Goal: Information Seeking & Learning: Learn about a topic

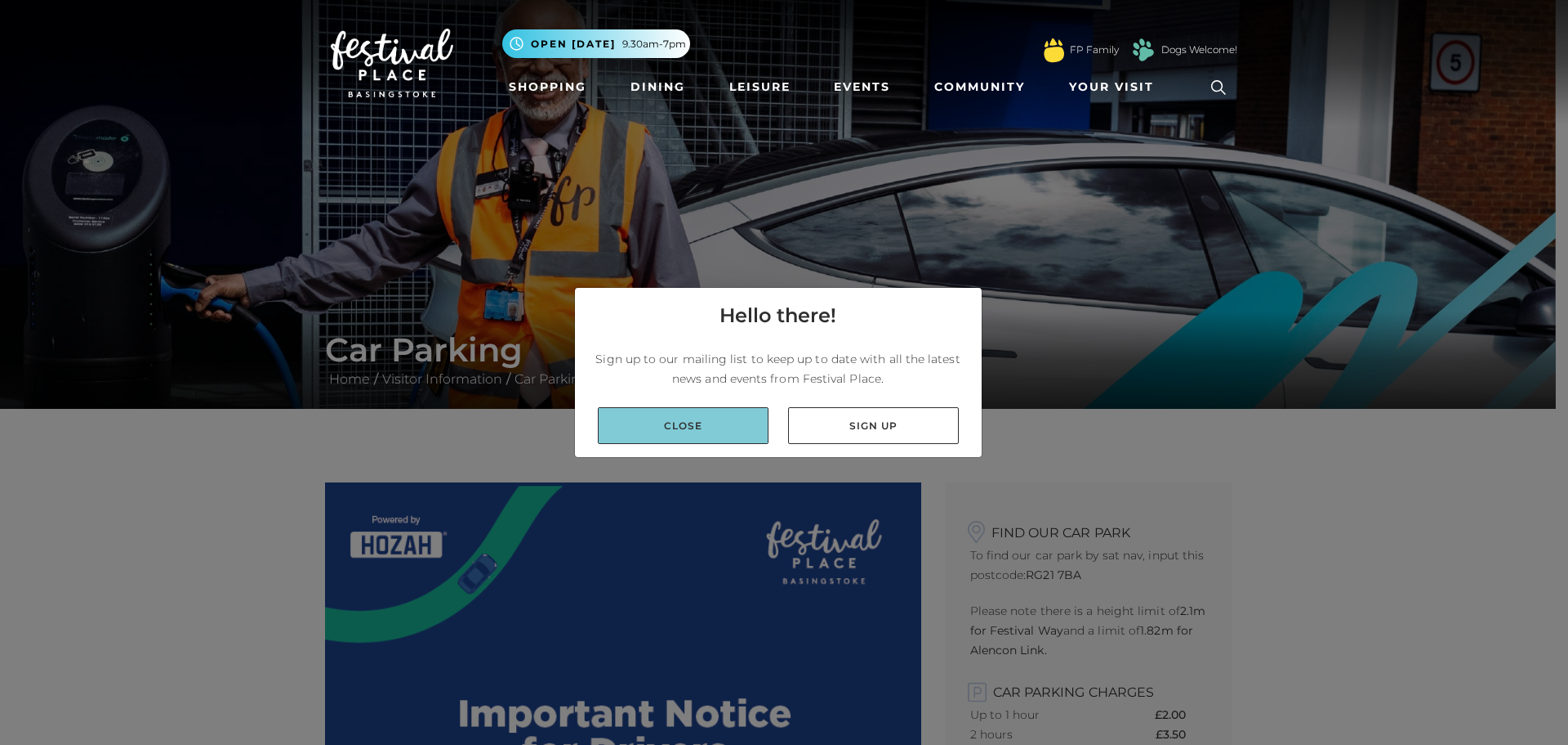
click at [711, 425] on link "Close" at bounding box center [684, 425] width 171 height 37
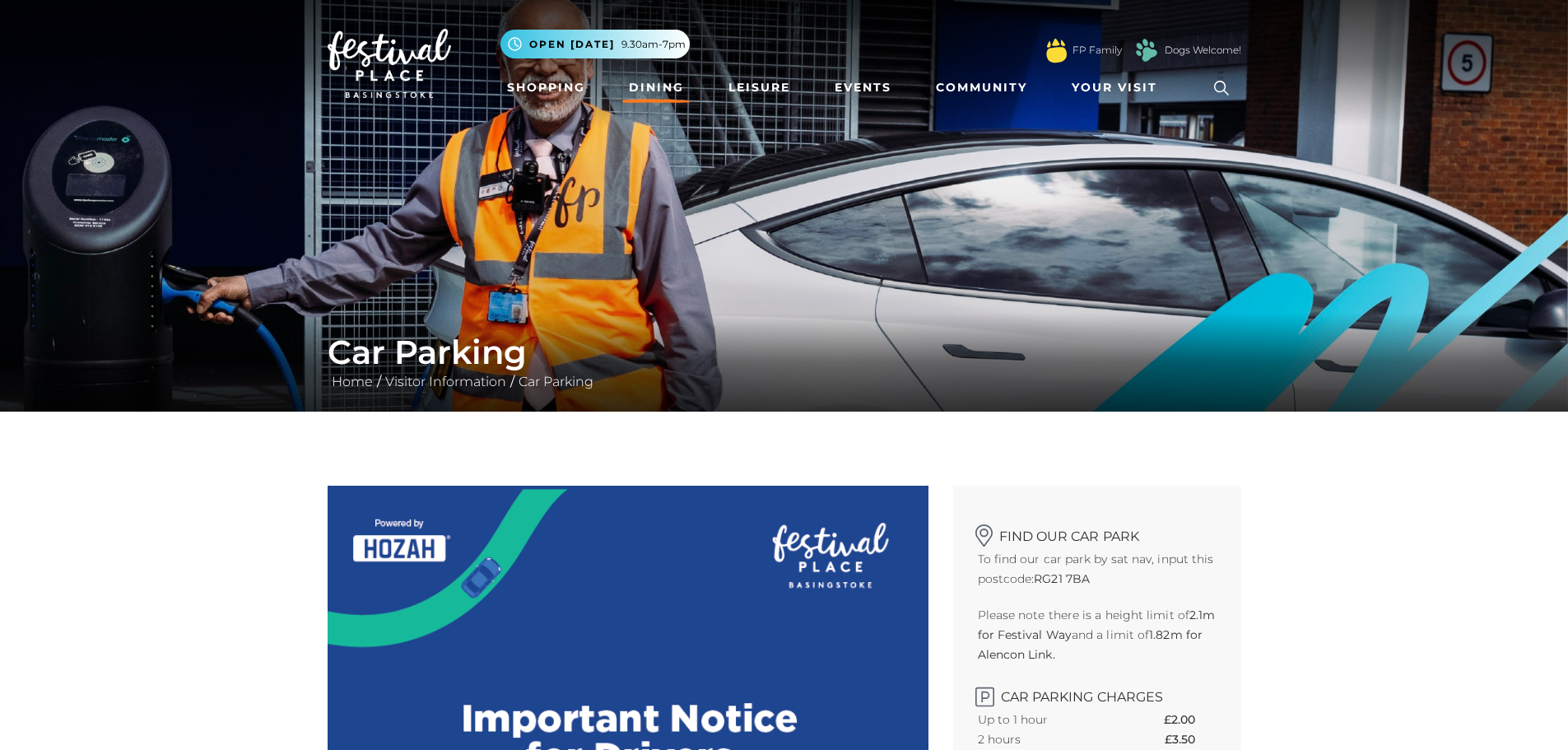
click at [652, 79] on link "Dining" at bounding box center [656, 87] width 69 height 31
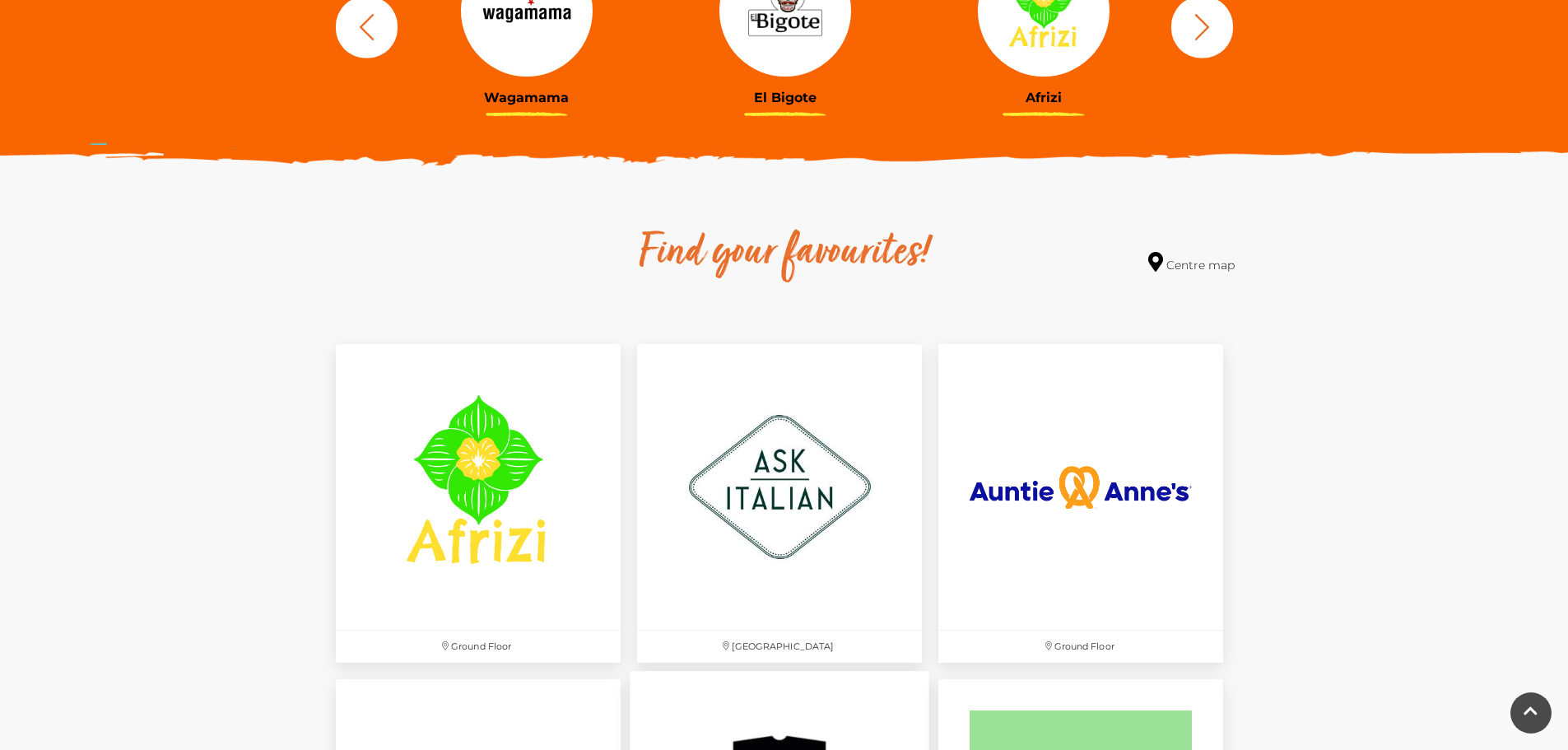
scroll to position [988, 0]
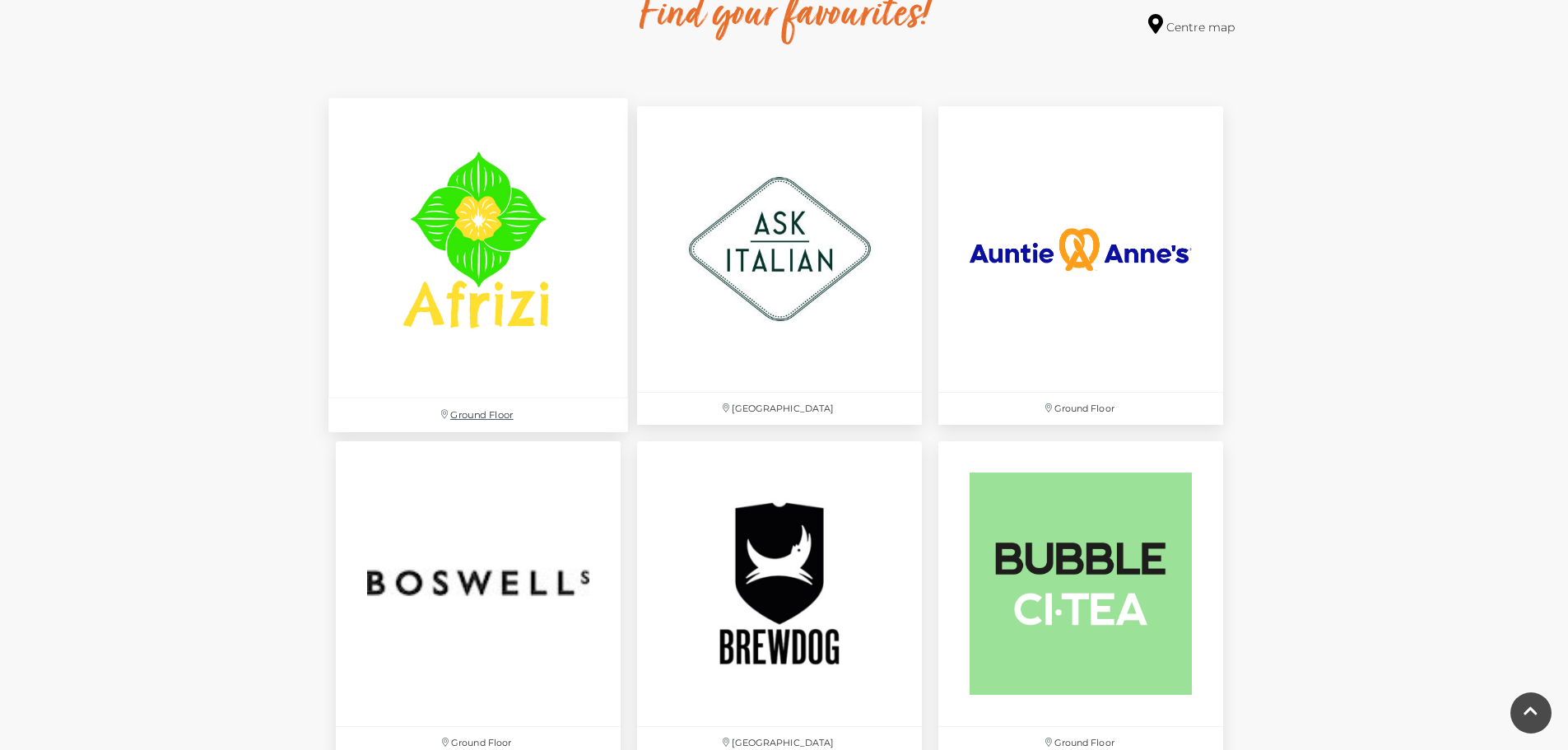
click at [495, 288] on img at bounding box center [479, 248] width 300 height 300
click at [434, 577] on img at bounding box center [479, 583] width 300 height 300
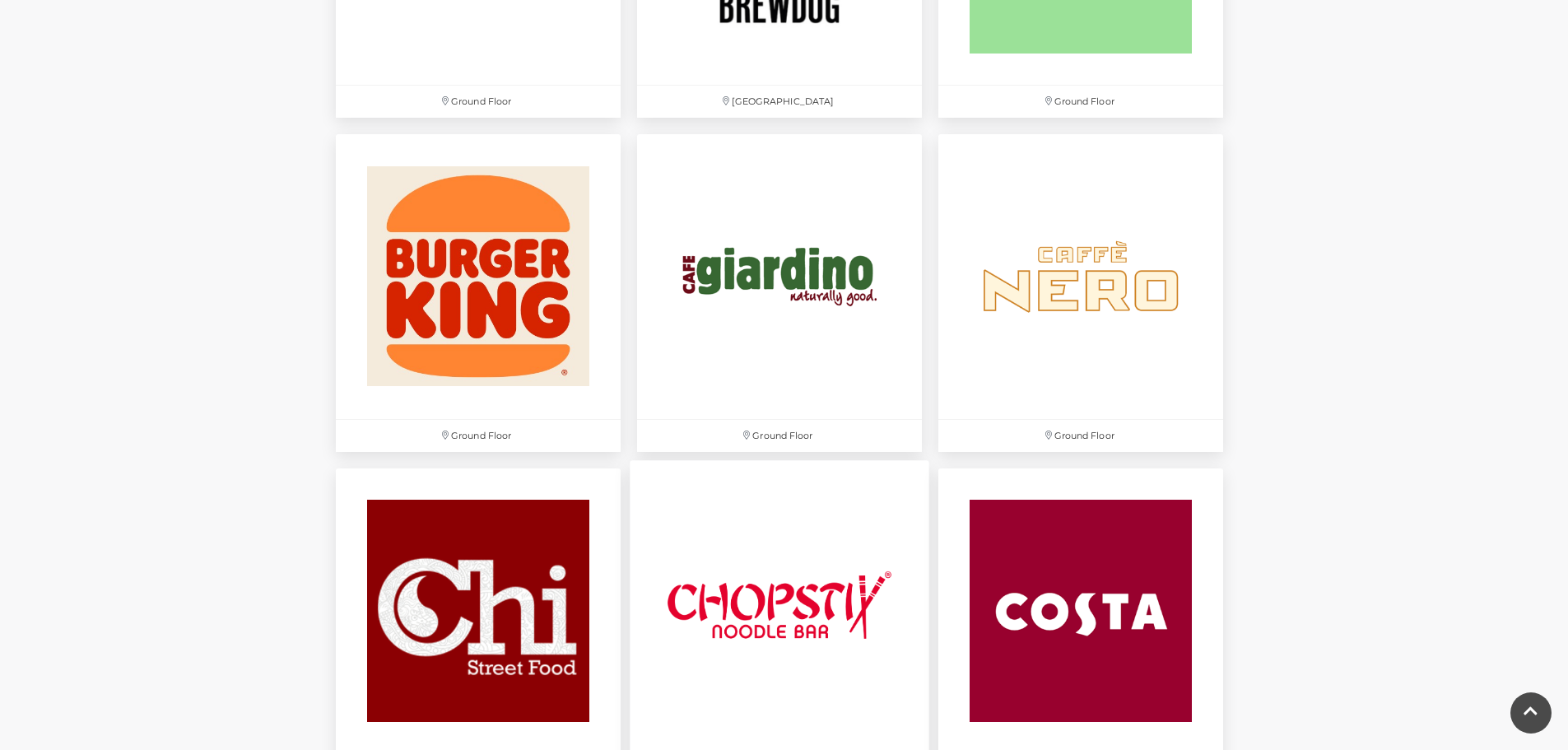
scroll to position [1728, 0]
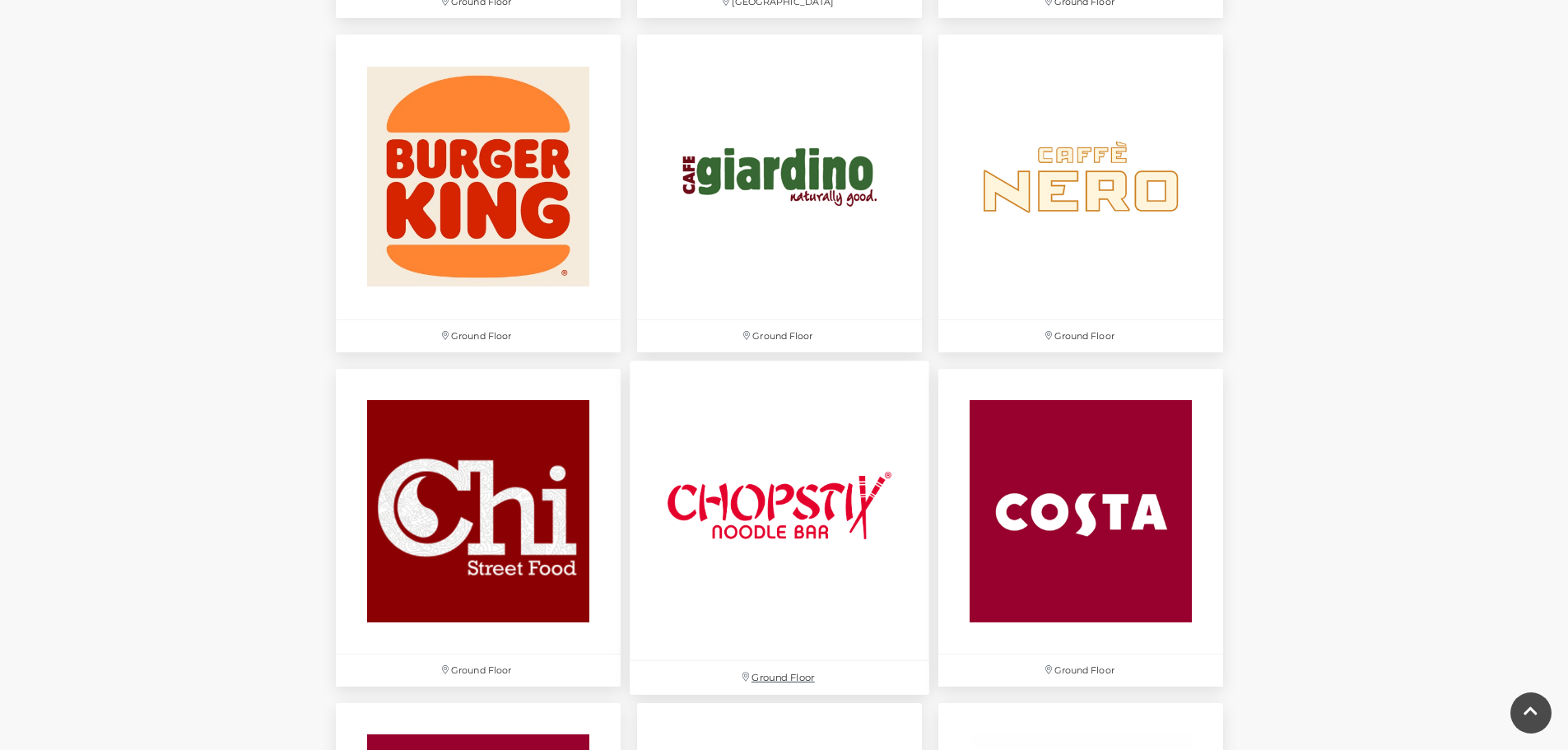
click at [793, 526] on img at bounding box center [779, 510] width 300 height 300
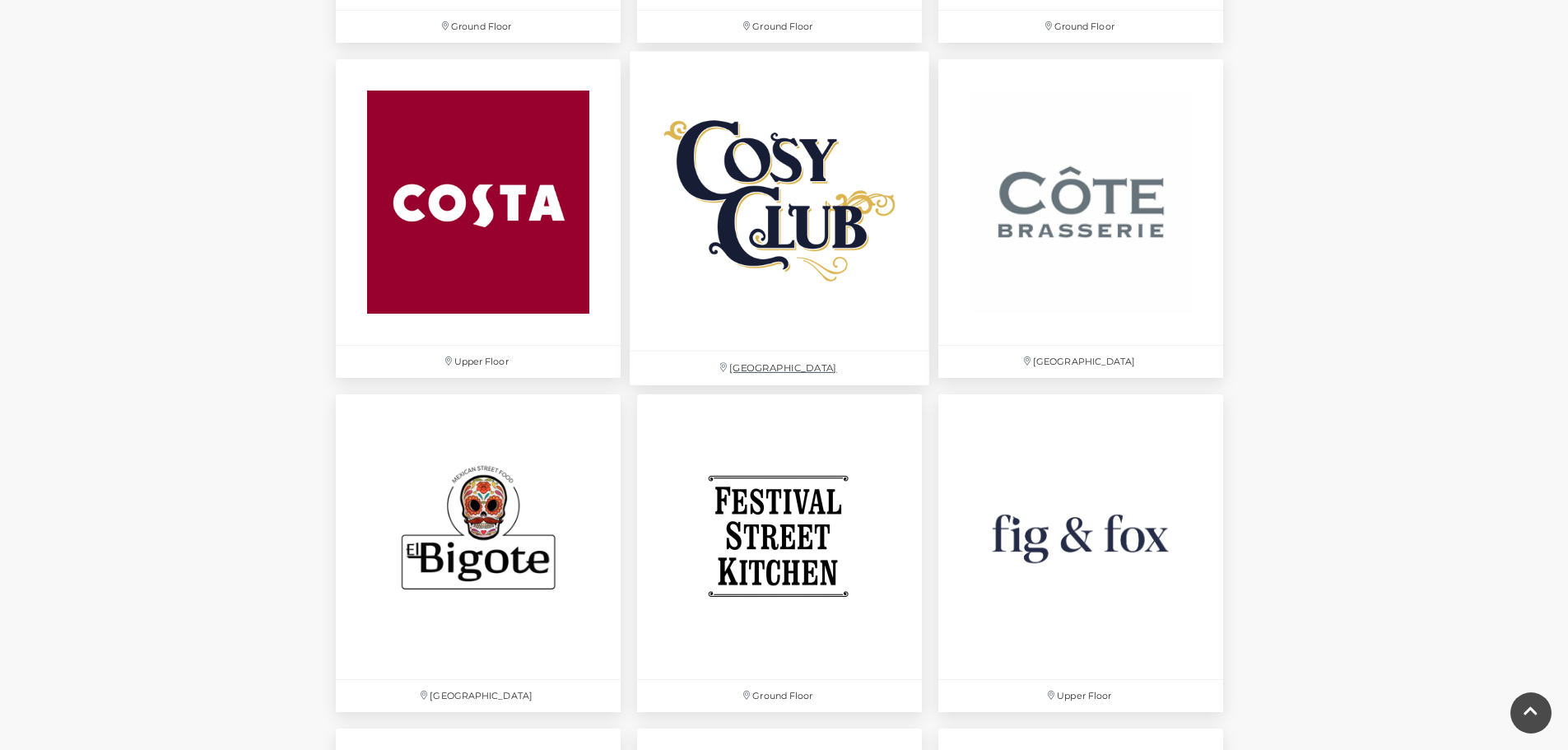
scroll to position [2387, 0]
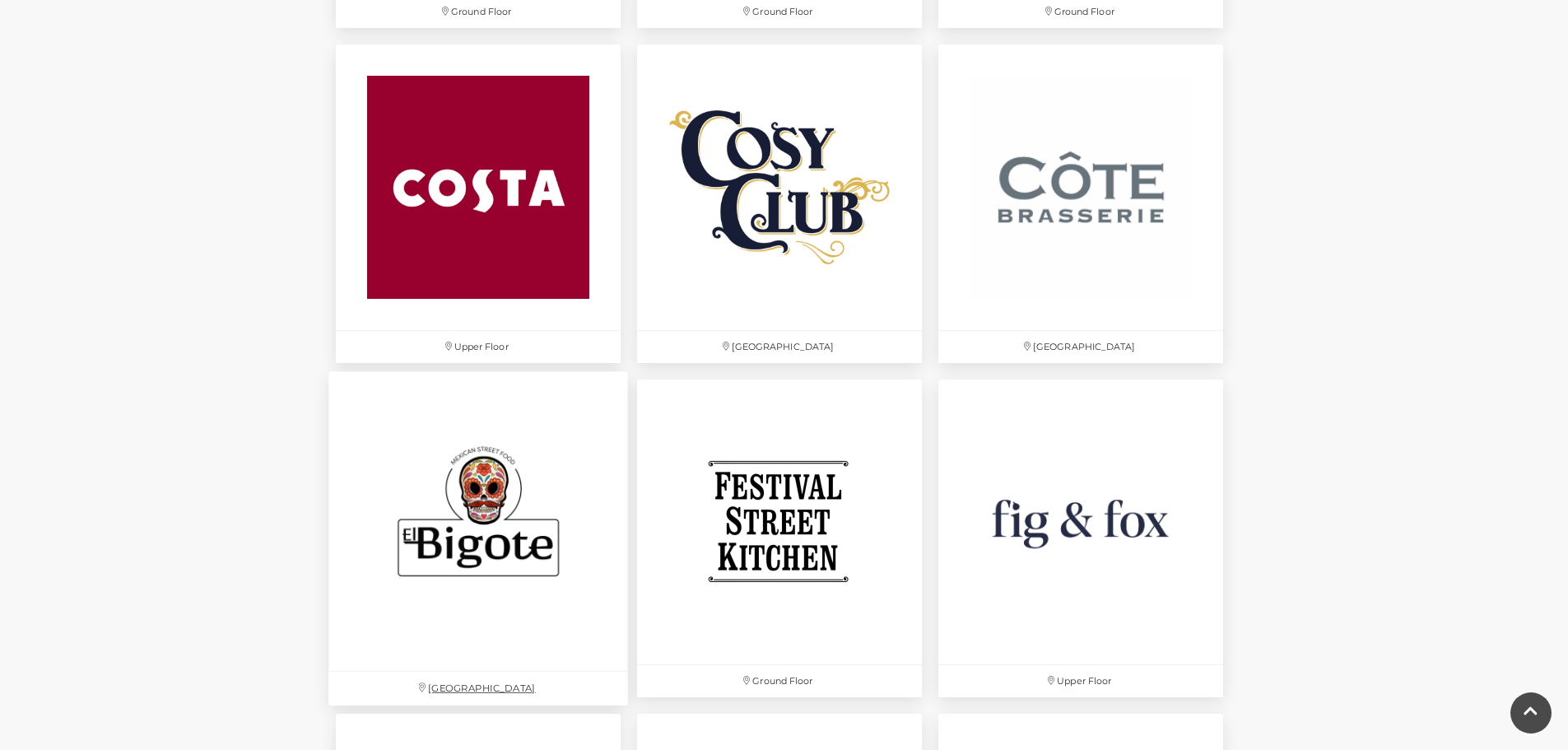
click at [531, 561] on img at bounding box center [479, 521] width 300 height 300
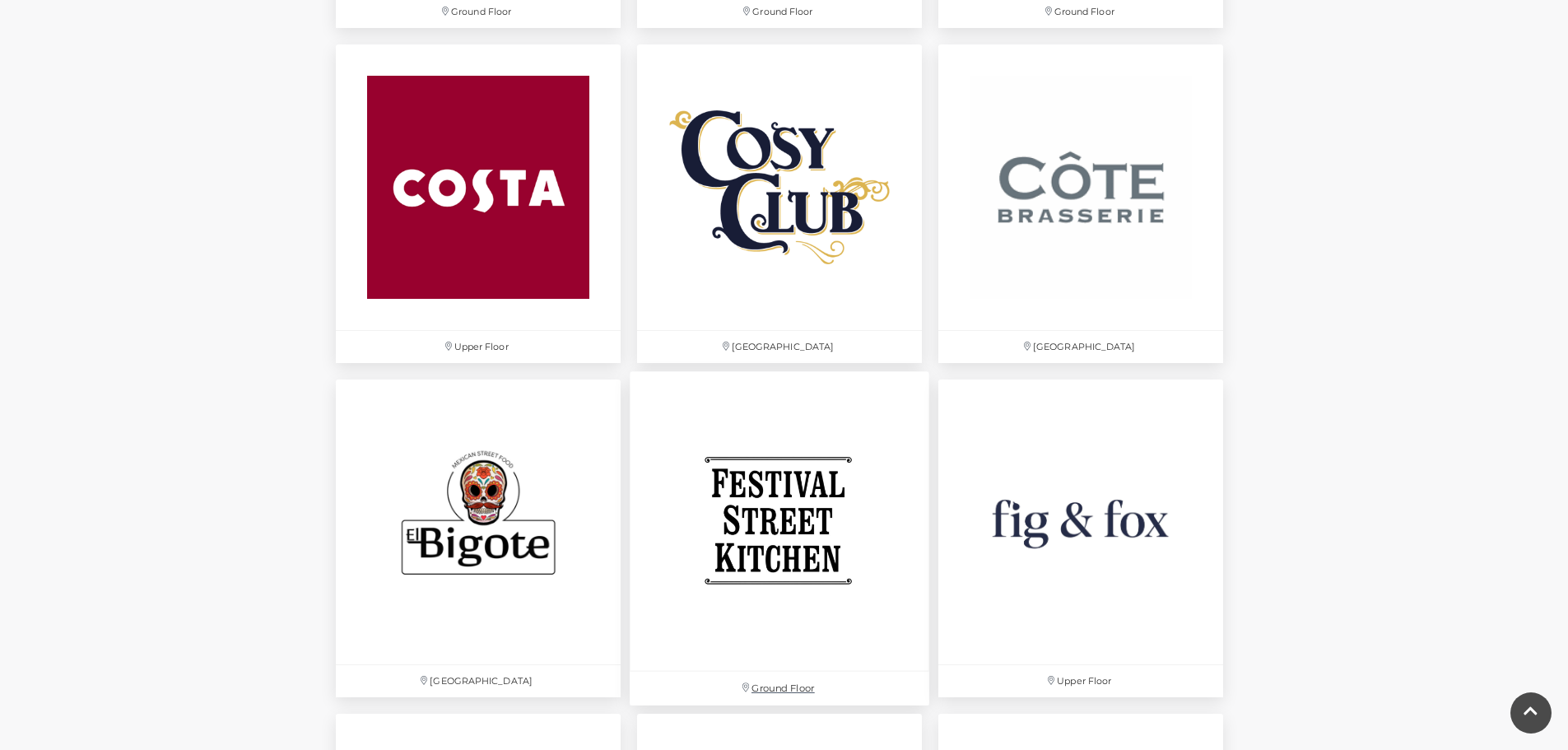
click at [782, 528] on img at bounding box center [779, 521] width 300 height 300
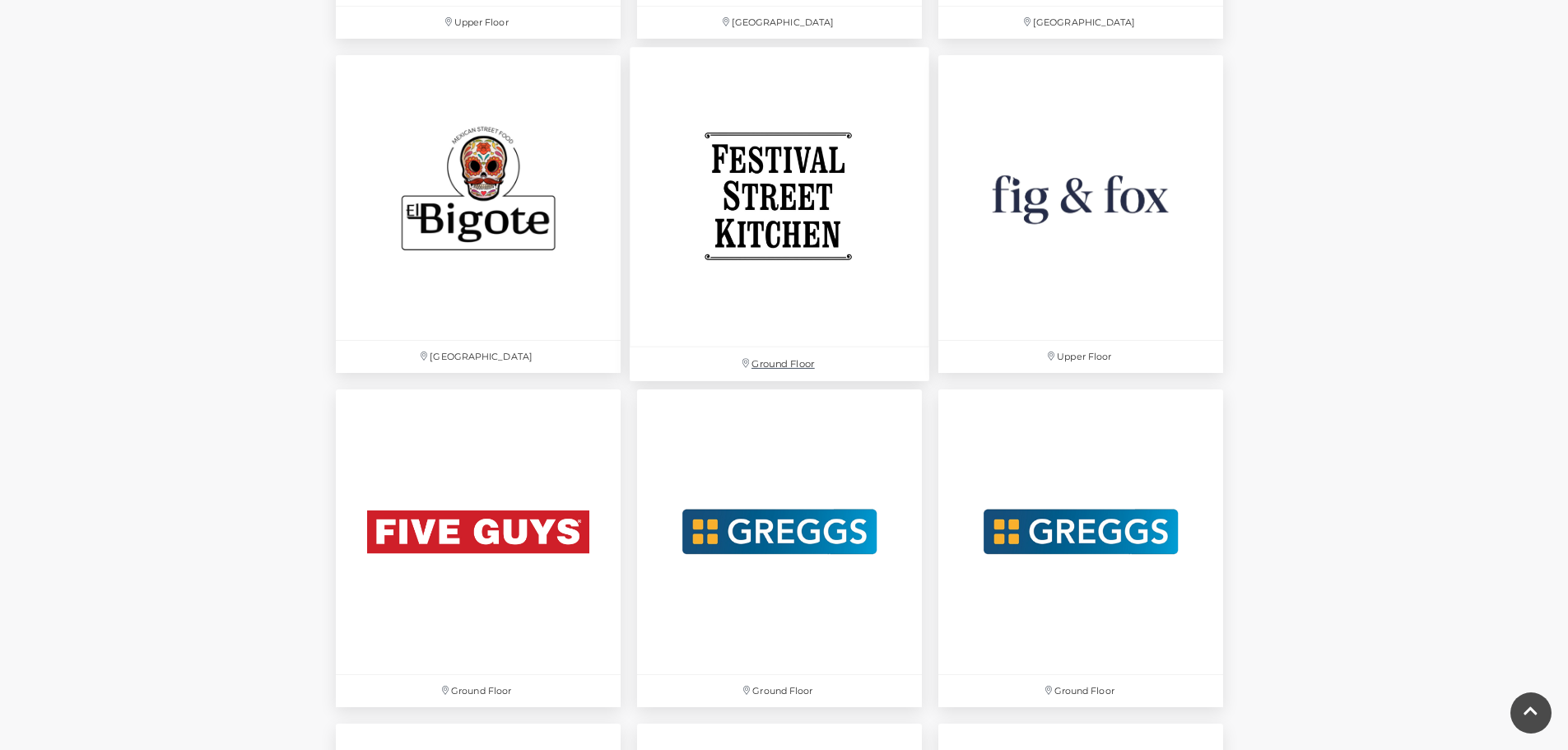
scroll to position [2715, 0]
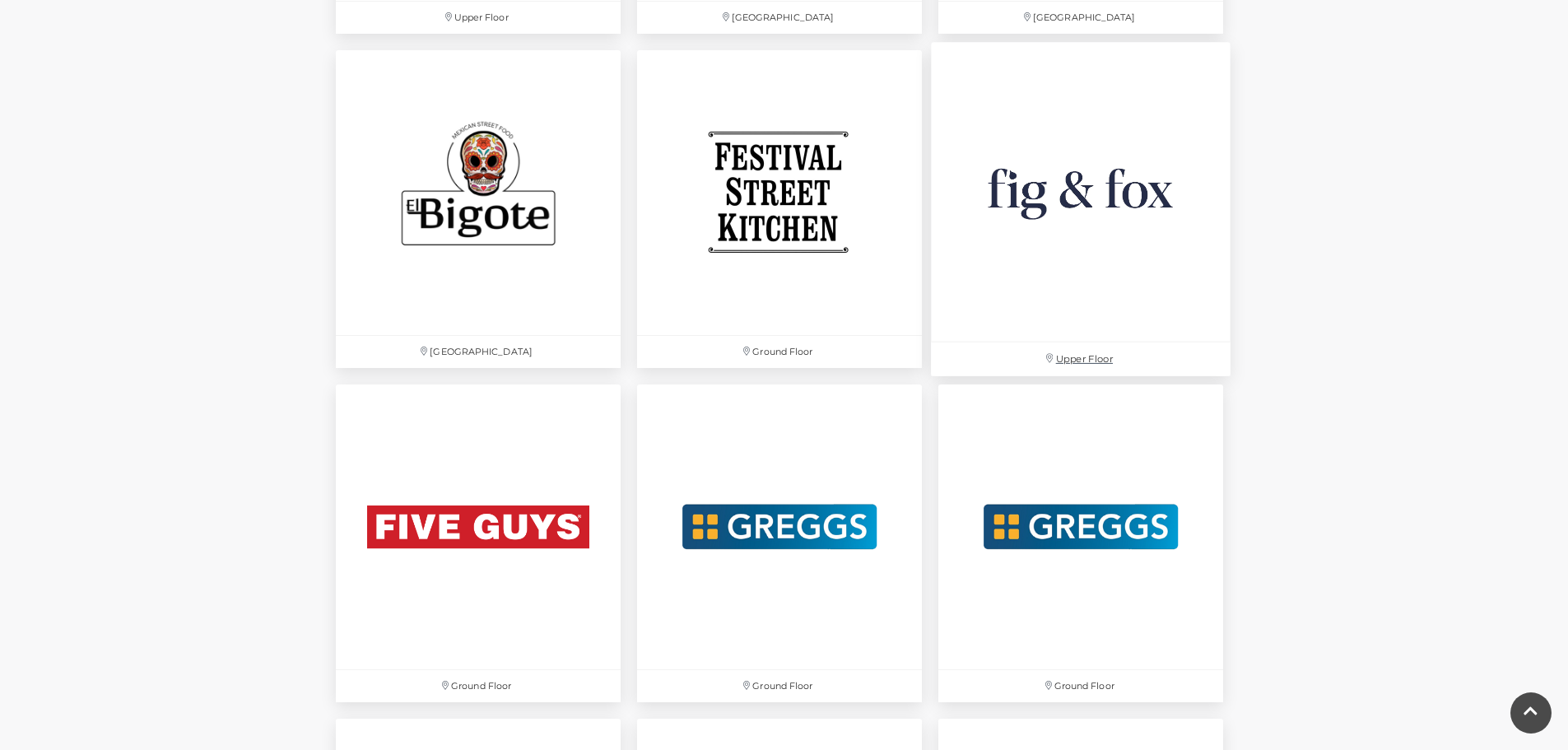
click at [1132, 200] on img at bounding box center [1080, 192] width 300 height 300
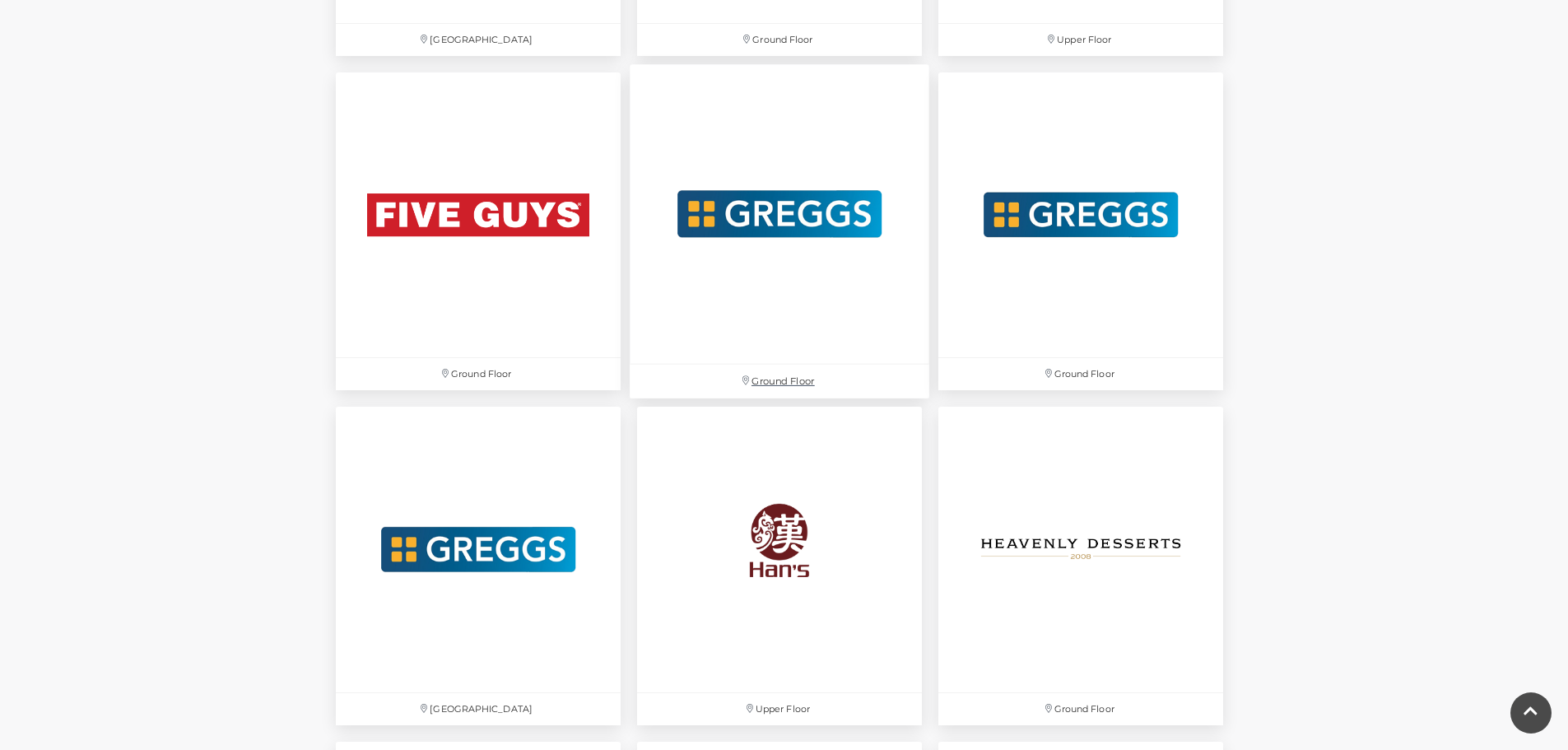
scroll to position [3127, 0]
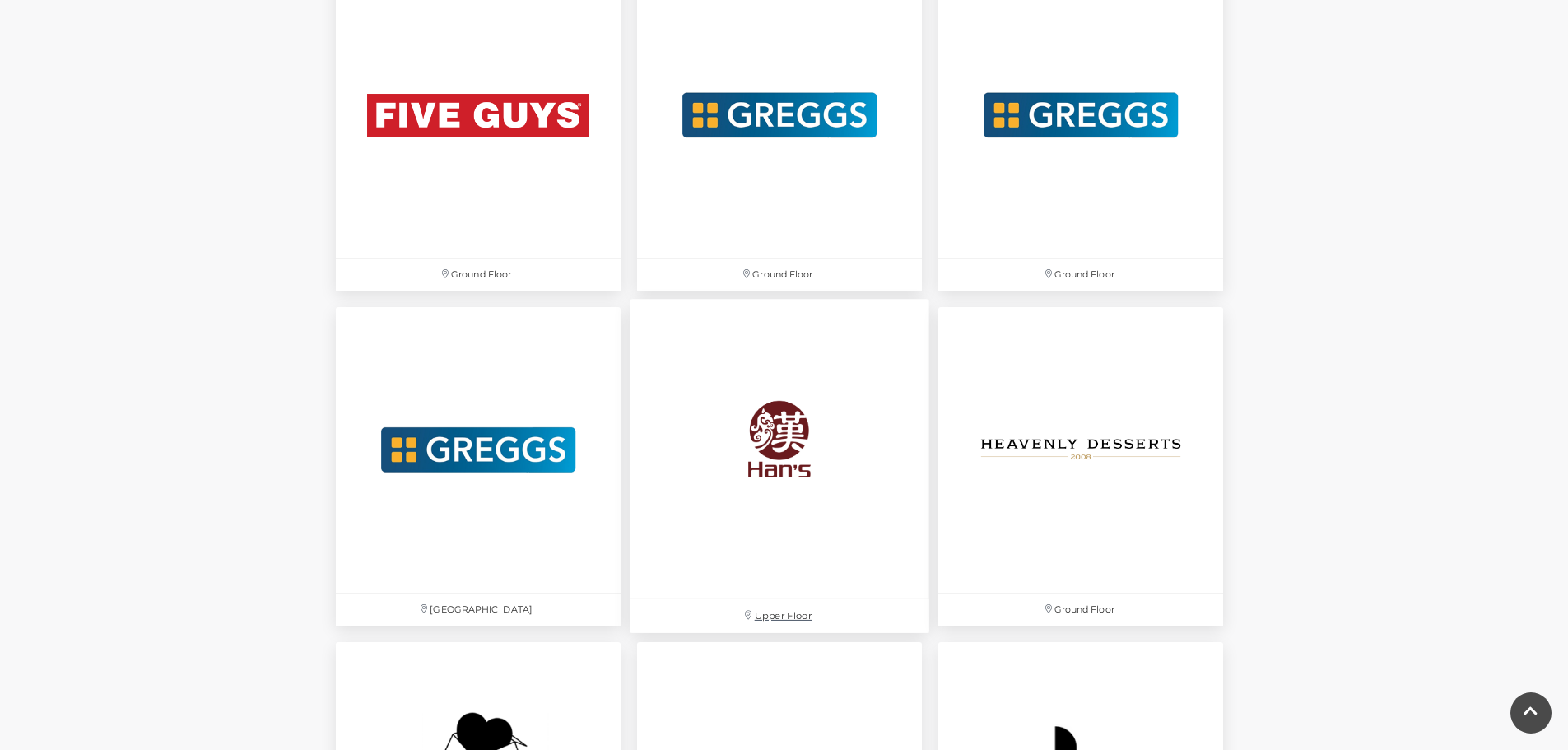
click at [784, 432] on img at bounding box center [779, 450] width 300 height 300
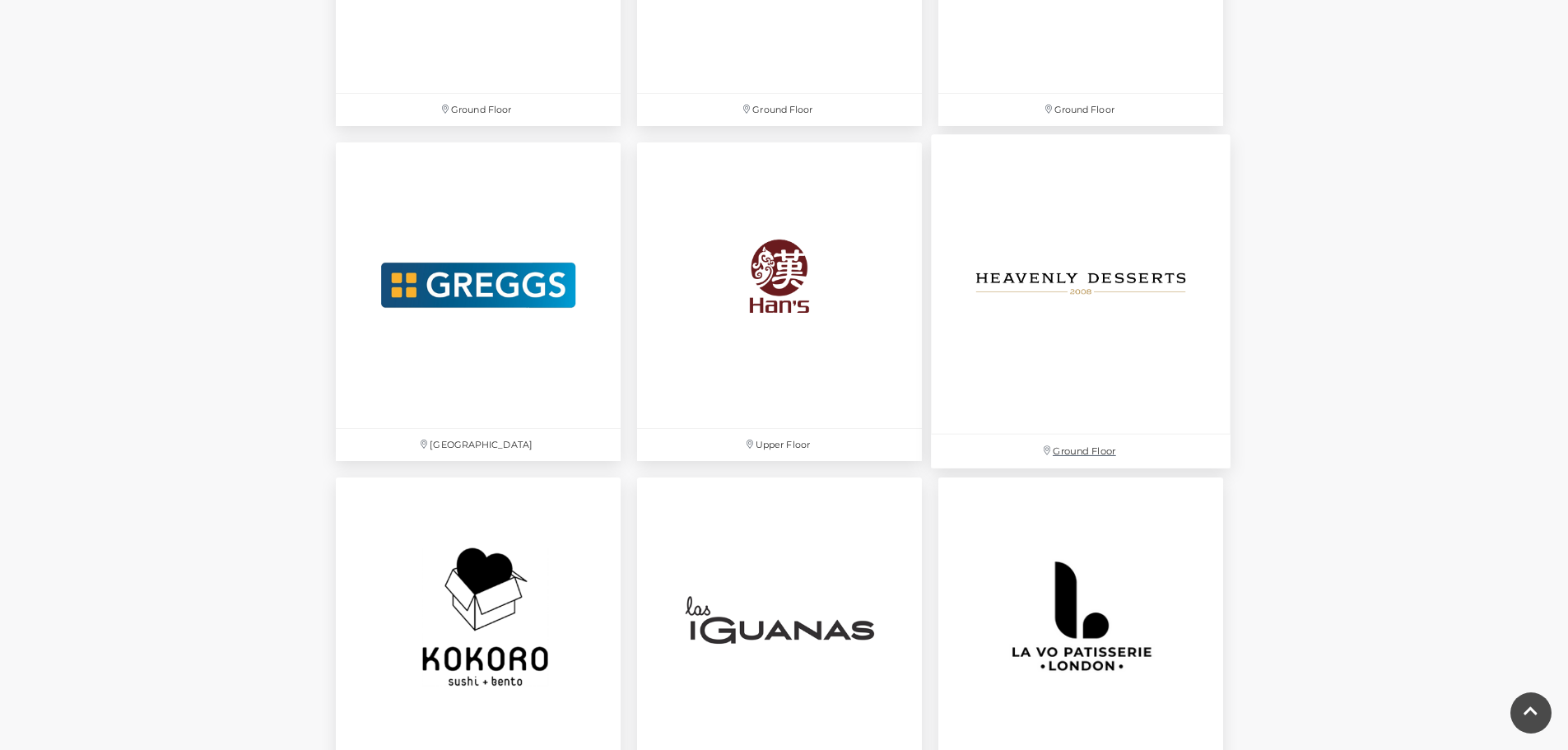
scroll to position [3456, 0]
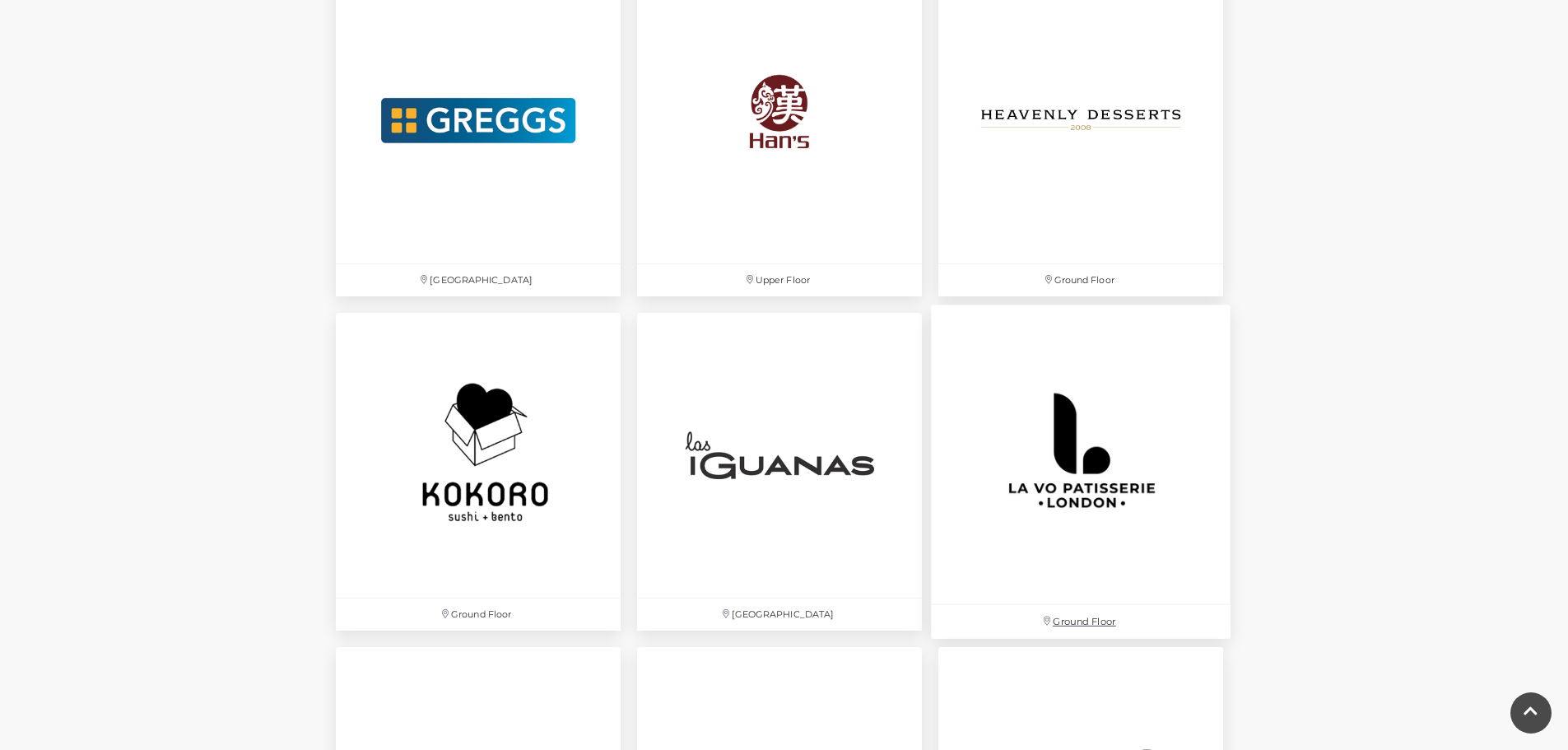
click at [1075, 478] on img at bounding box center [1080, 454] width 300 height 300
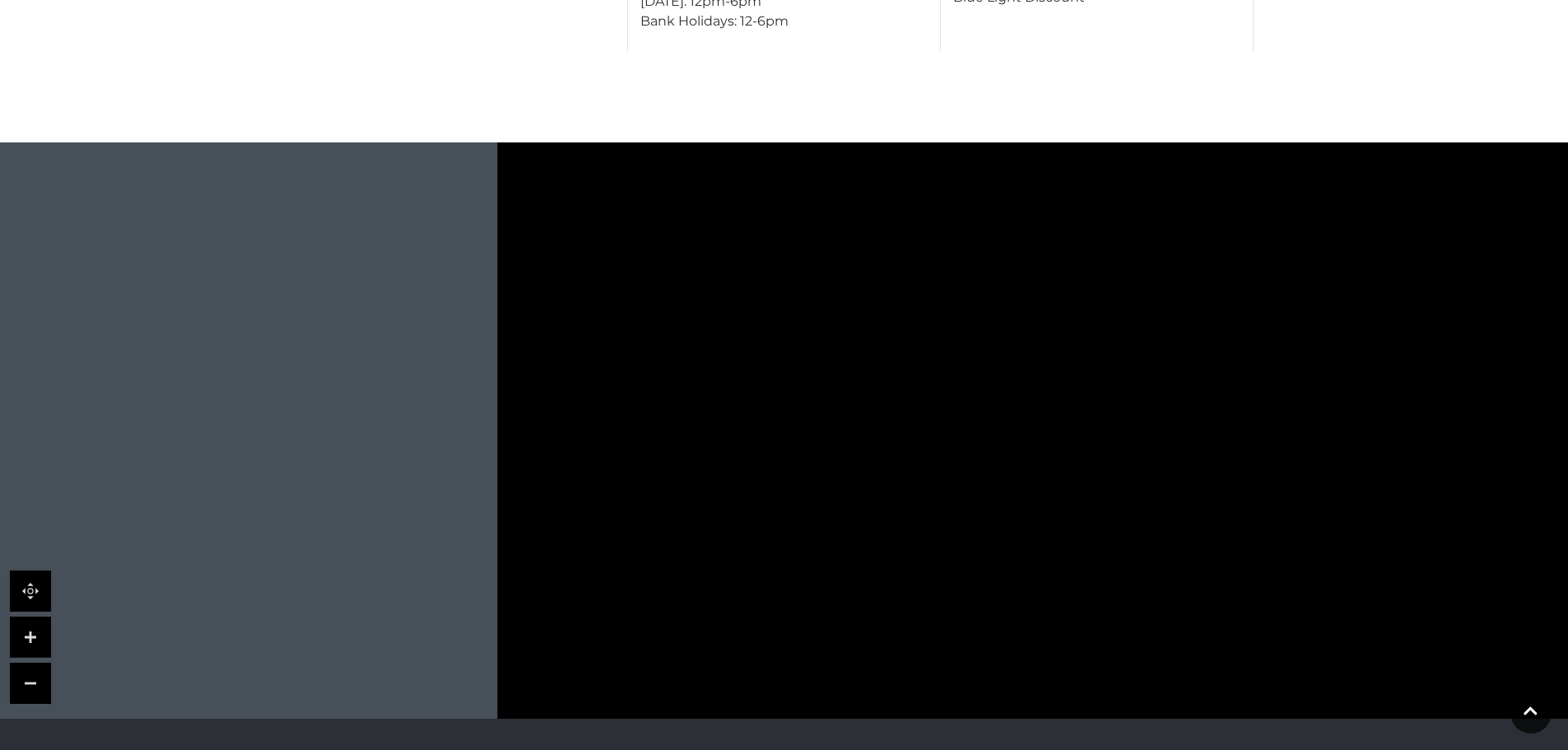
scroll to position [988, 0]
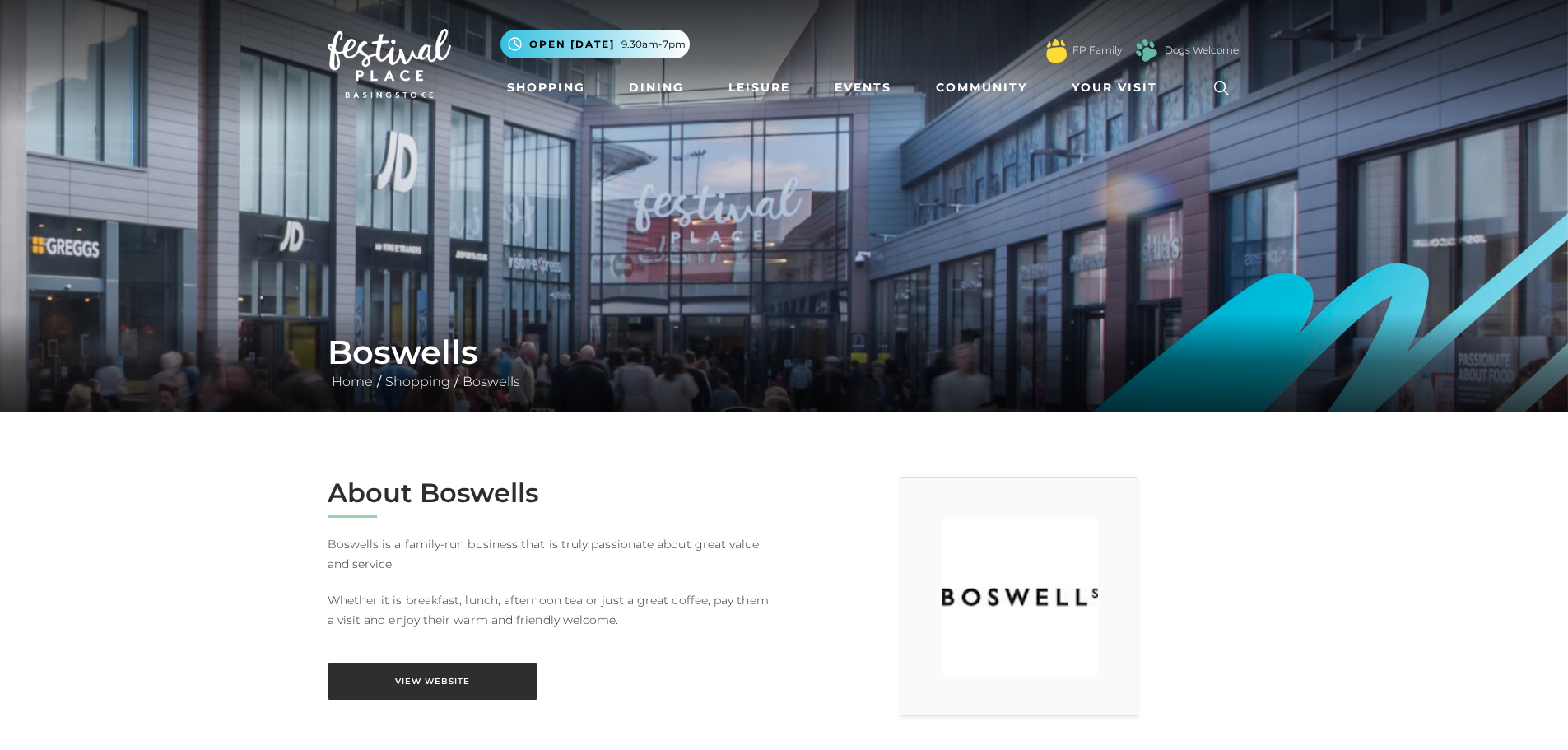
click at [492, 679] on link "View Website" at bounding box center [432, 680] width 209 height 37
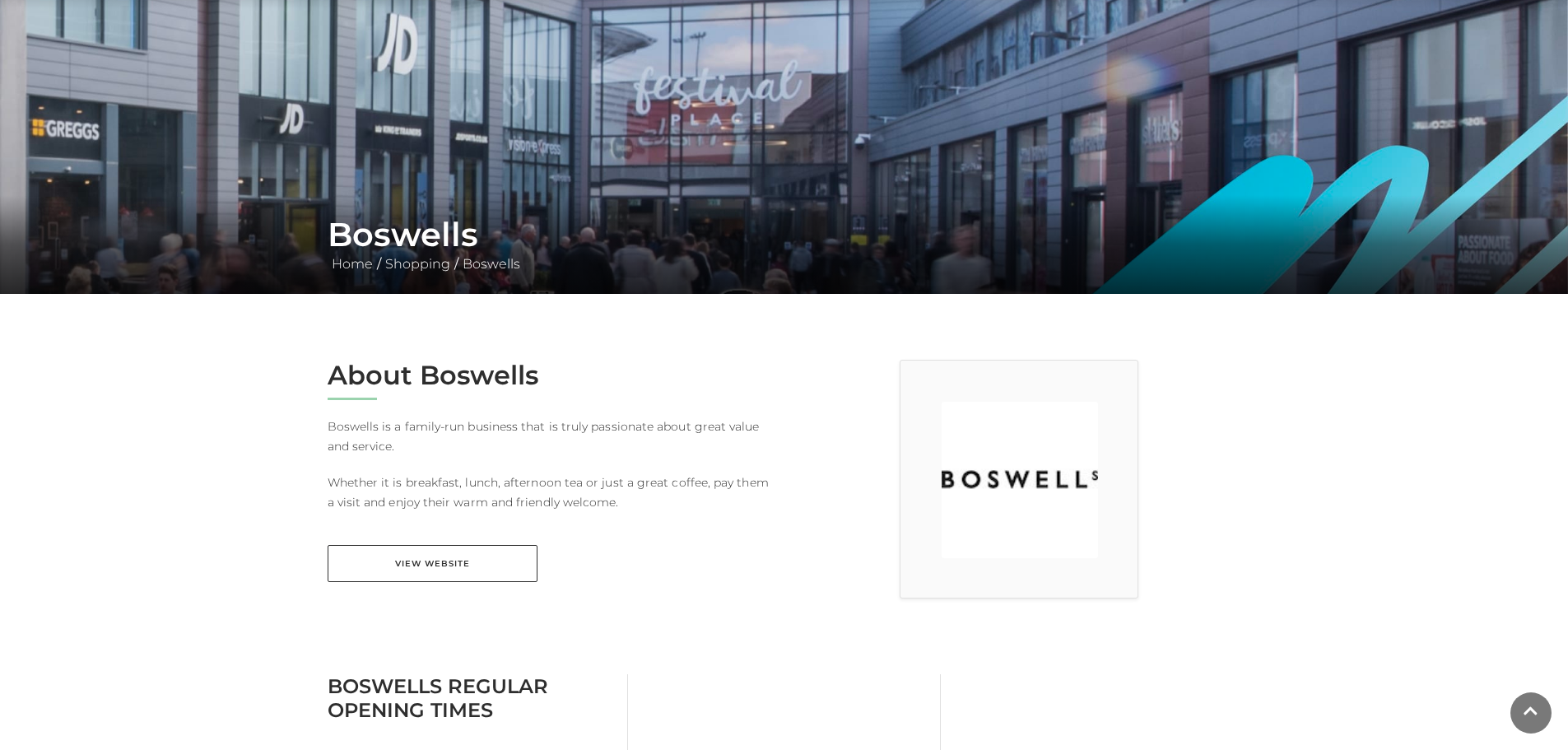
scroll to position [329, 0]
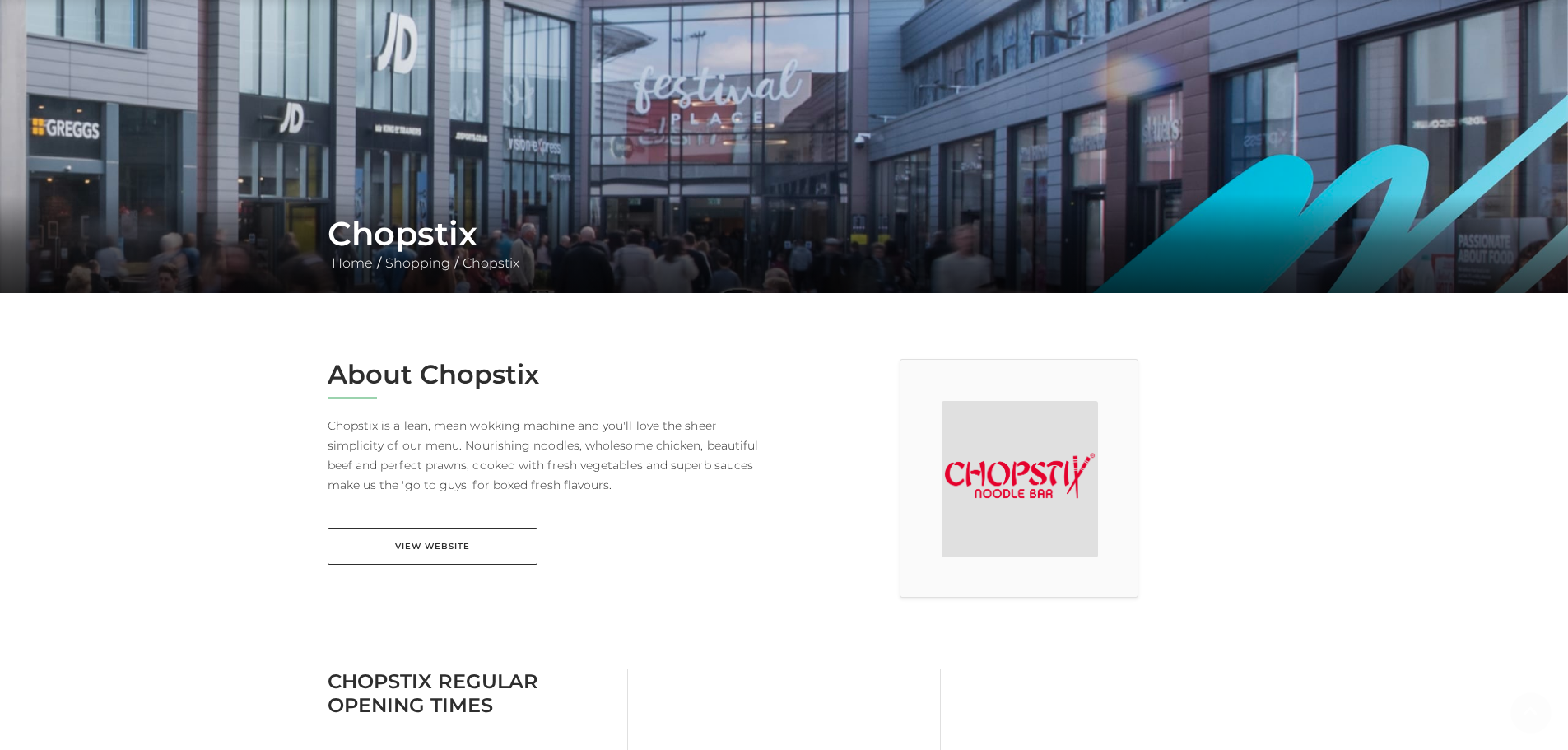
scroll to position [165, 0]
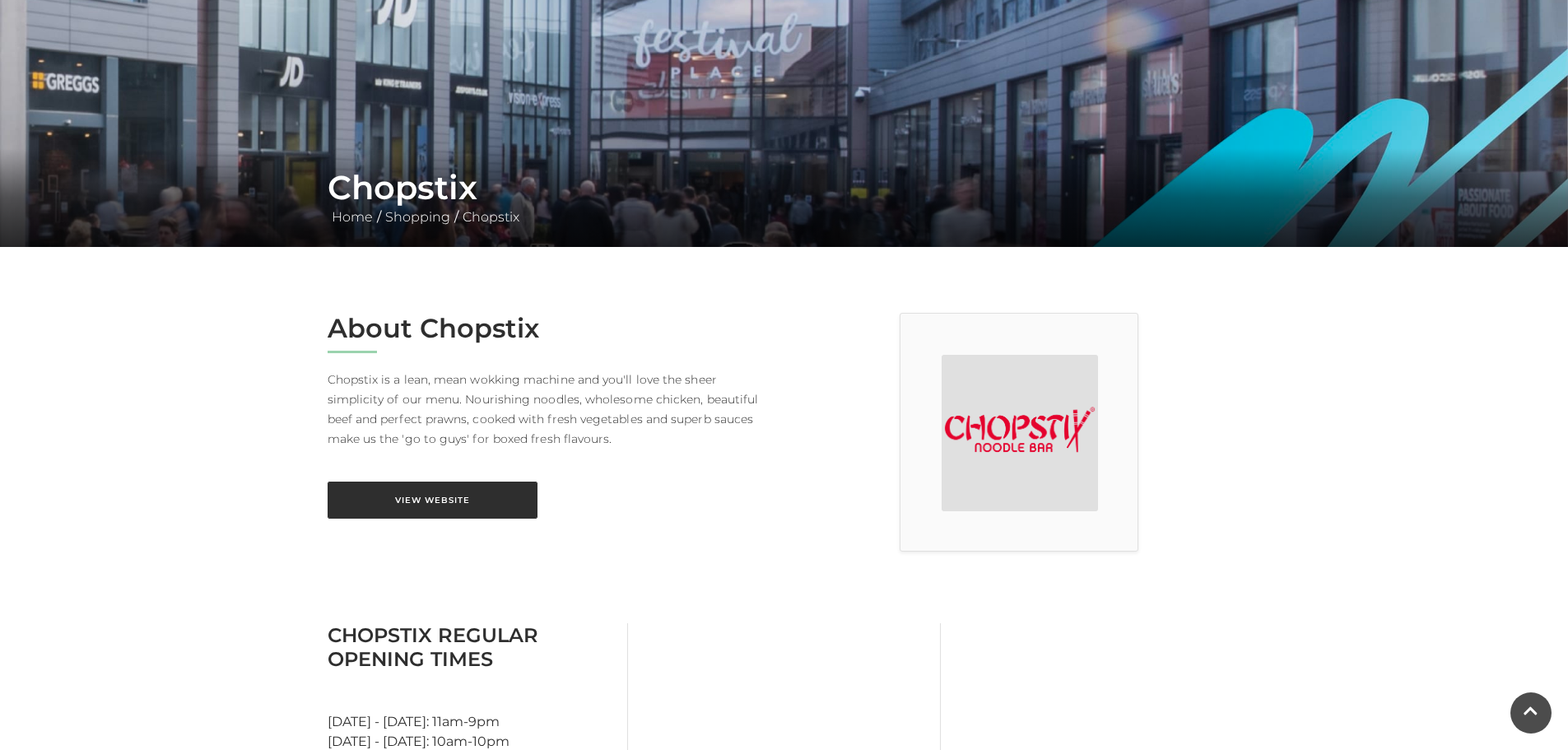
click at [464, 499] on link "View Website" at bounding box center [432, 499] width 209 height 37
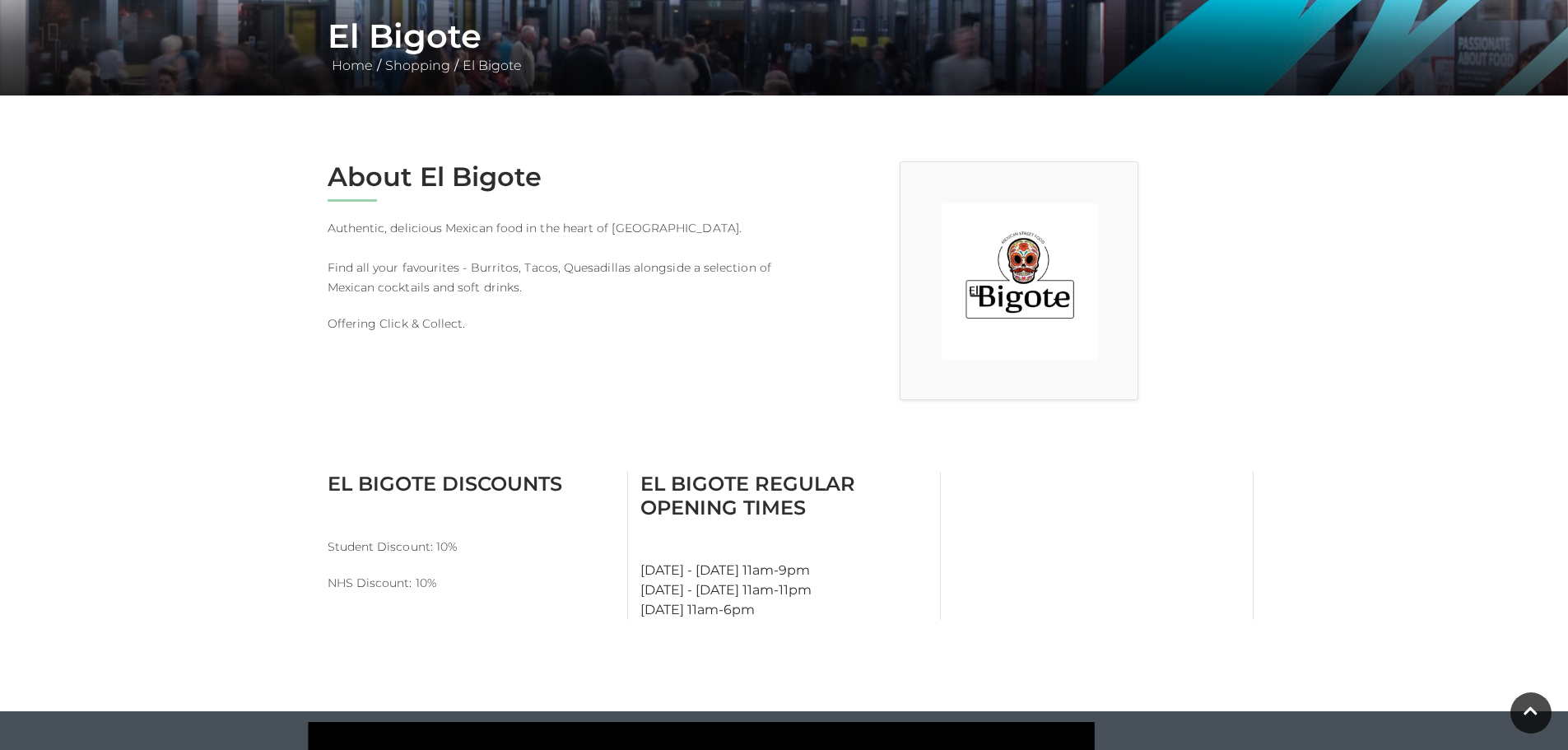
scroll to position [165, 0]
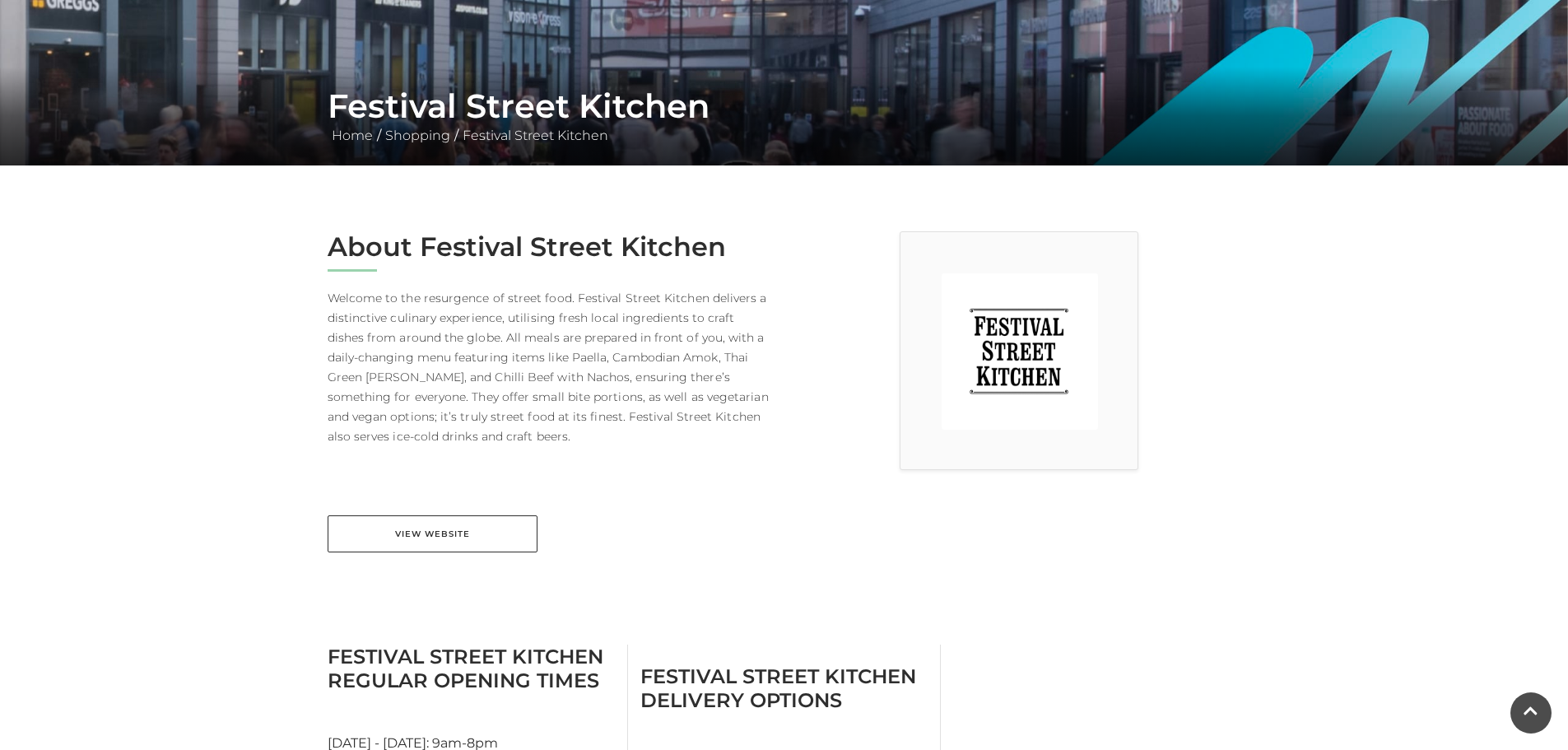
scroll to position [247, 0]
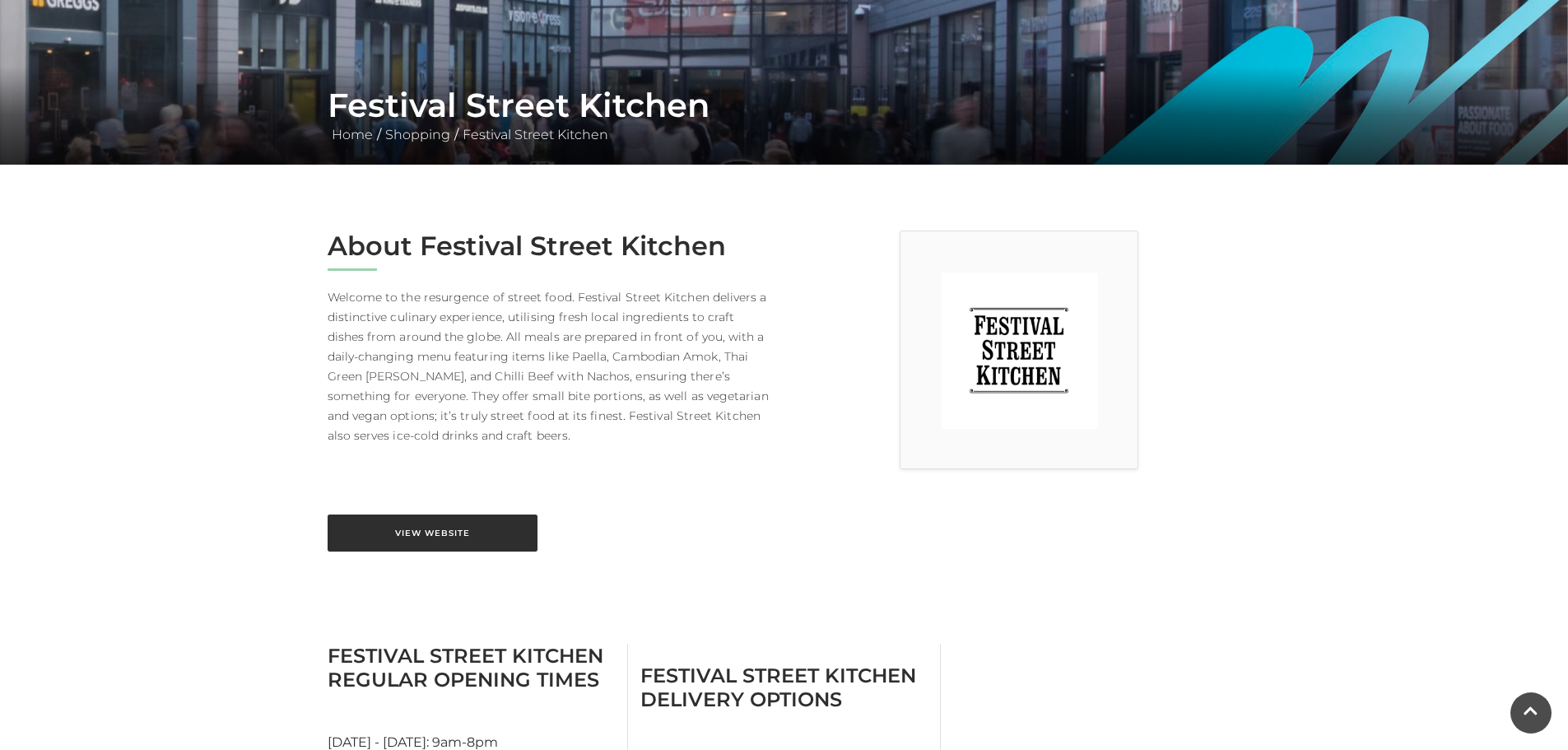
click at [428, 524] on link "View Website" at bounding box center [432, 532] width 209 height 37
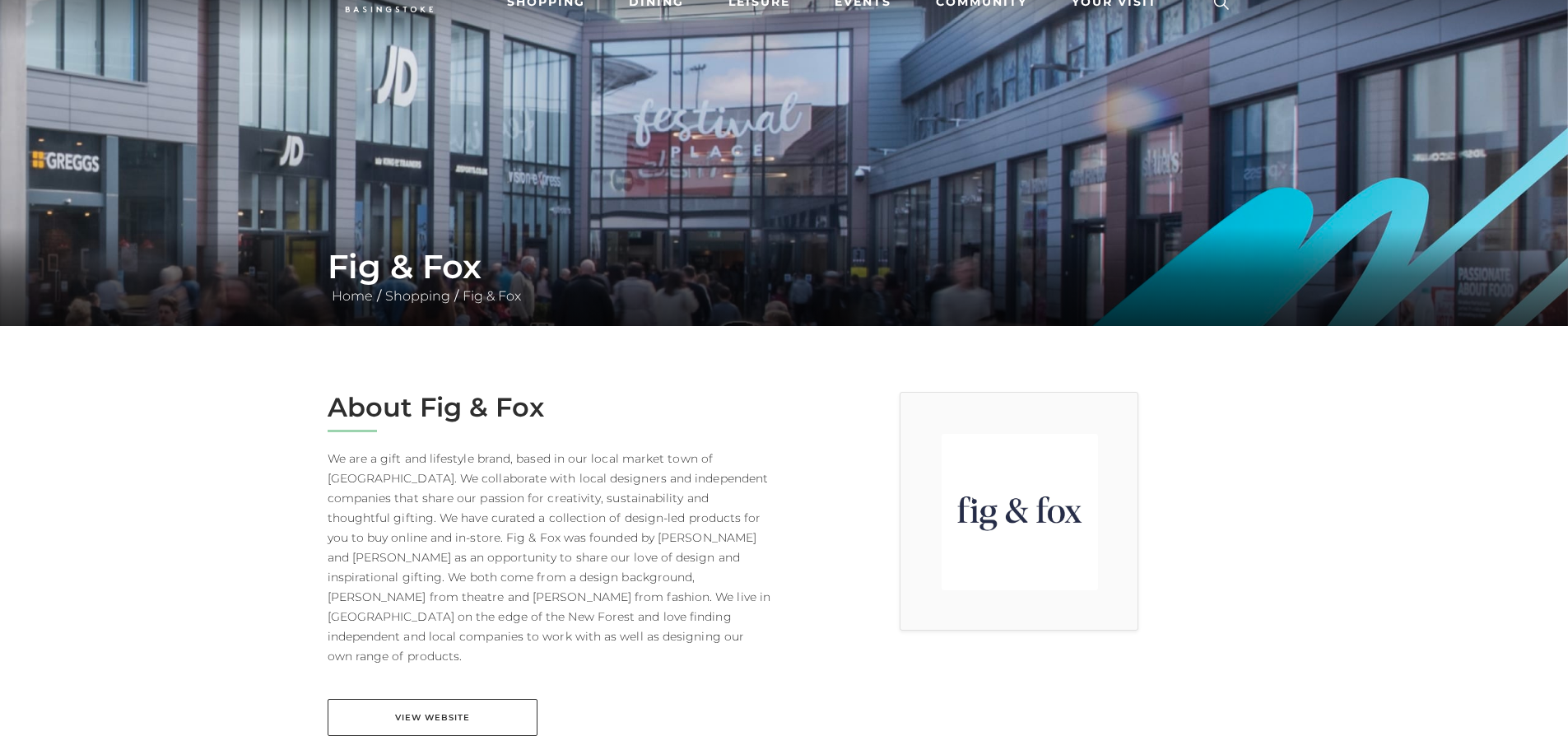
scroll to position [247, 0]
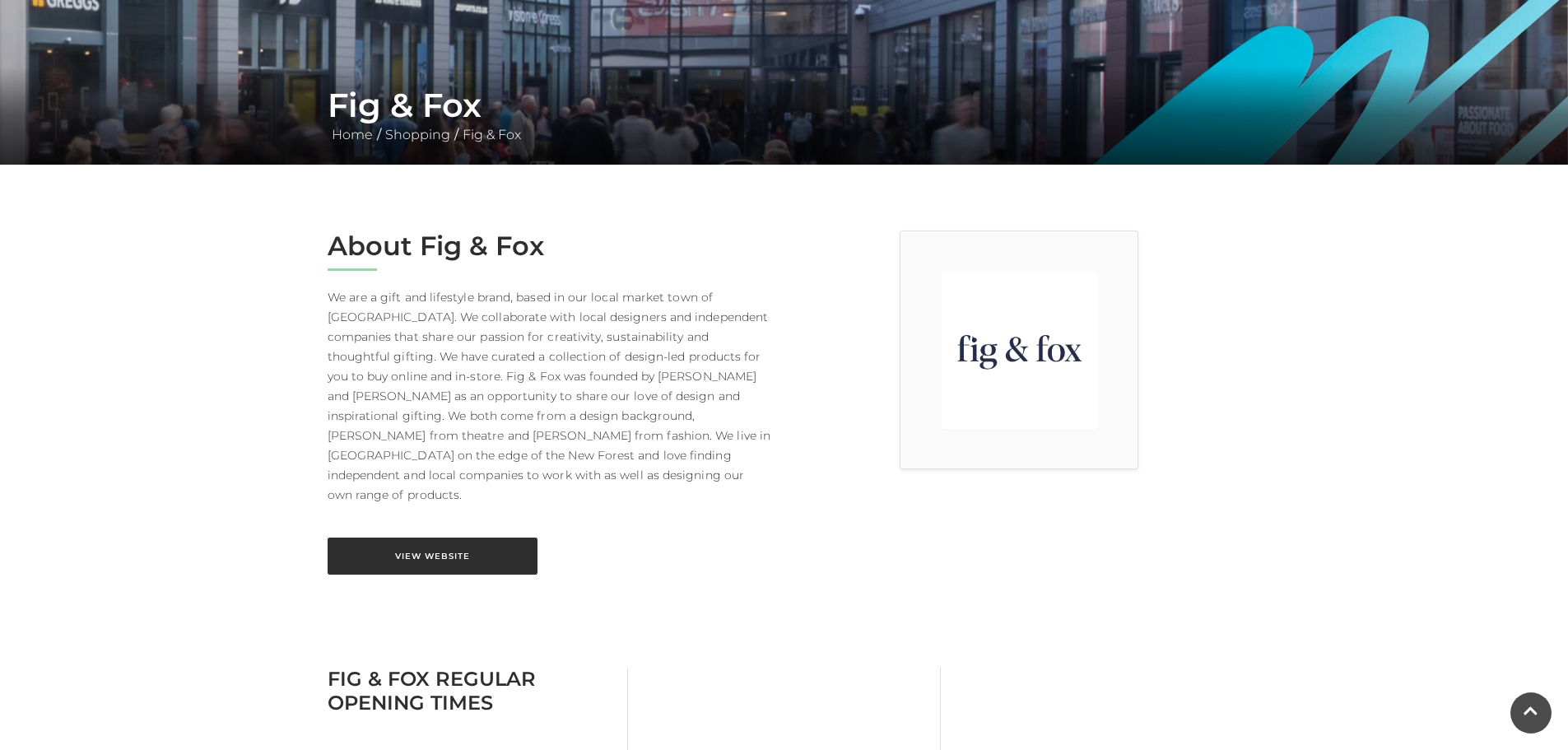
click at [468, 537] on link "View Website" at bounding box center [432, 555] width 209 height 37
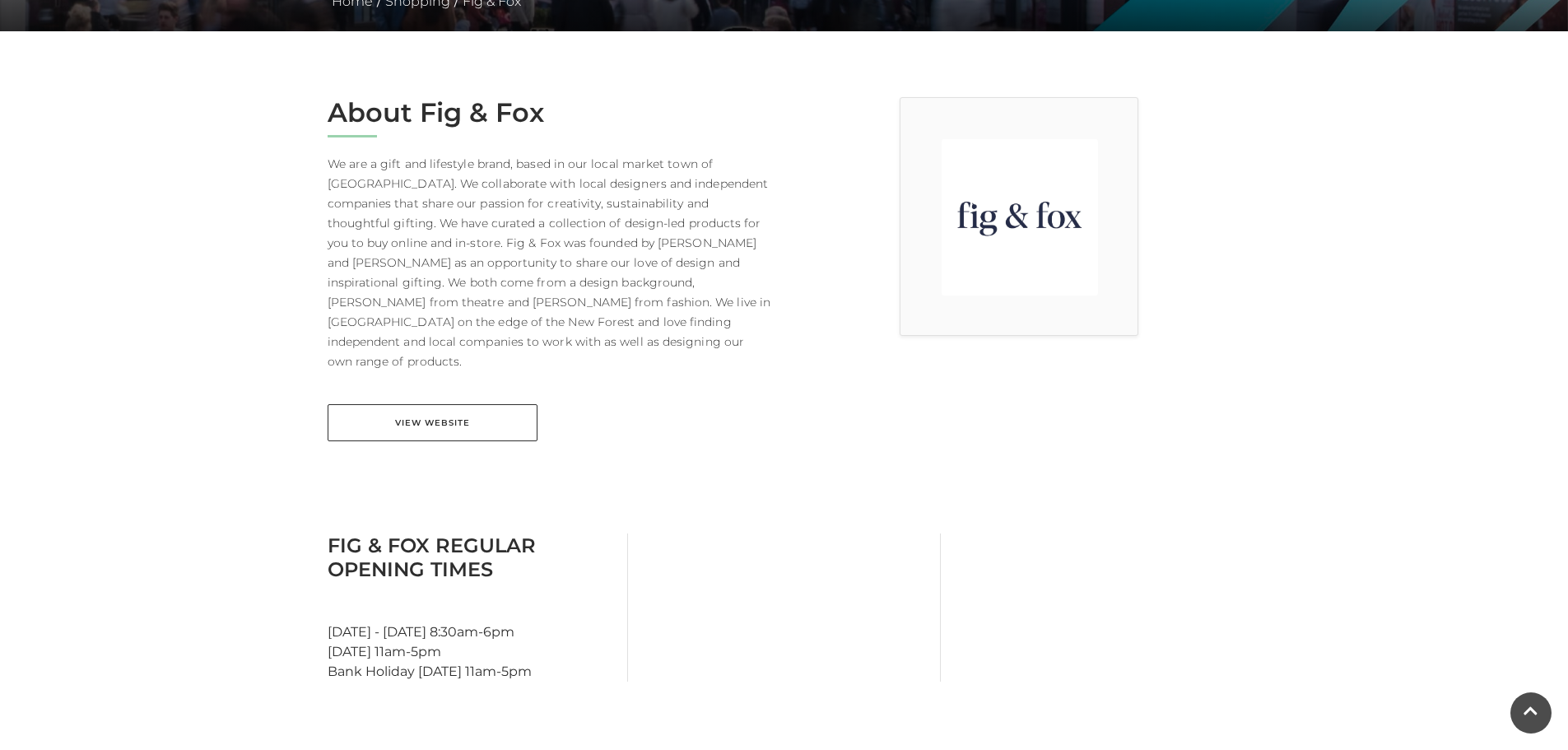
scroll to position [576, 0]
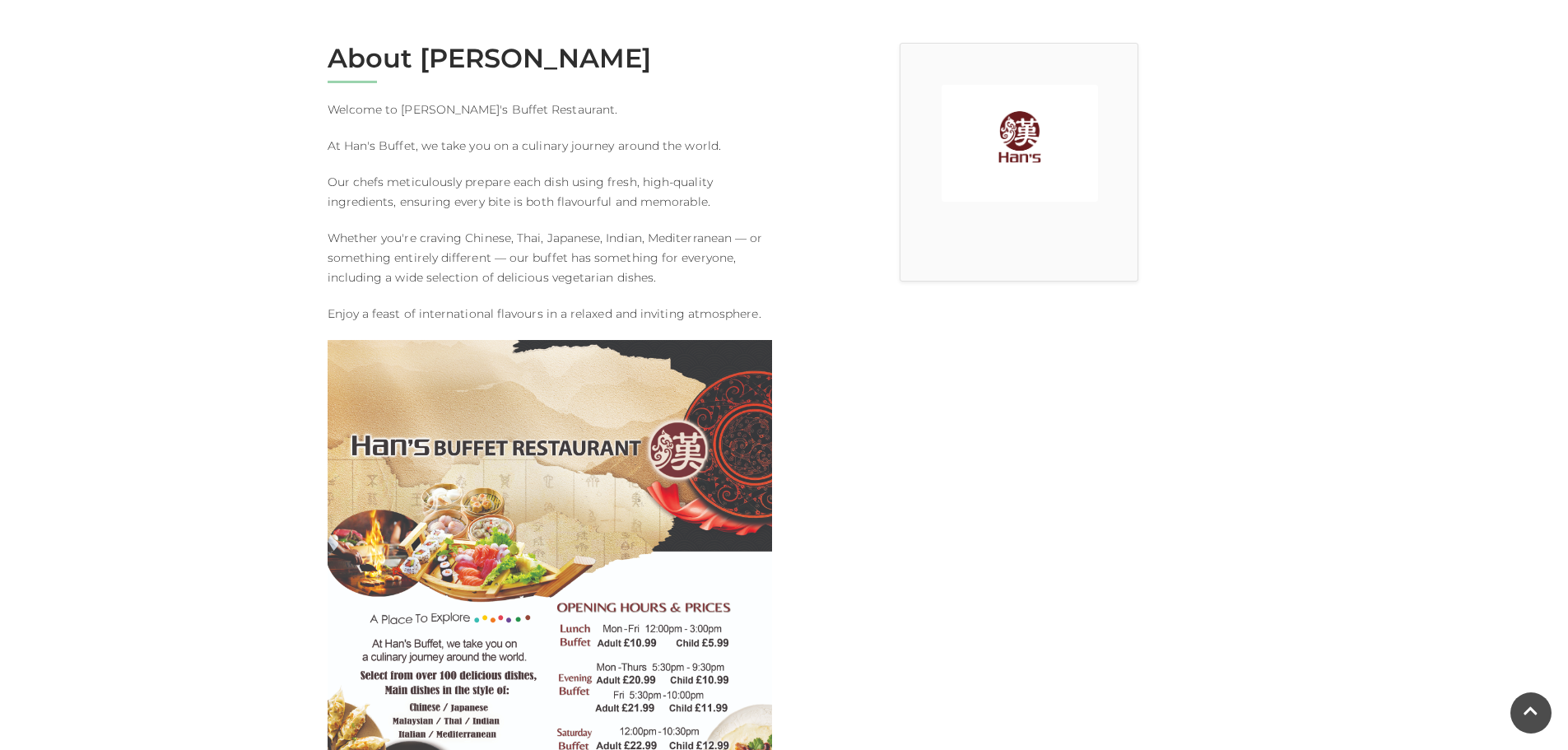
scroll to position [493, 0]
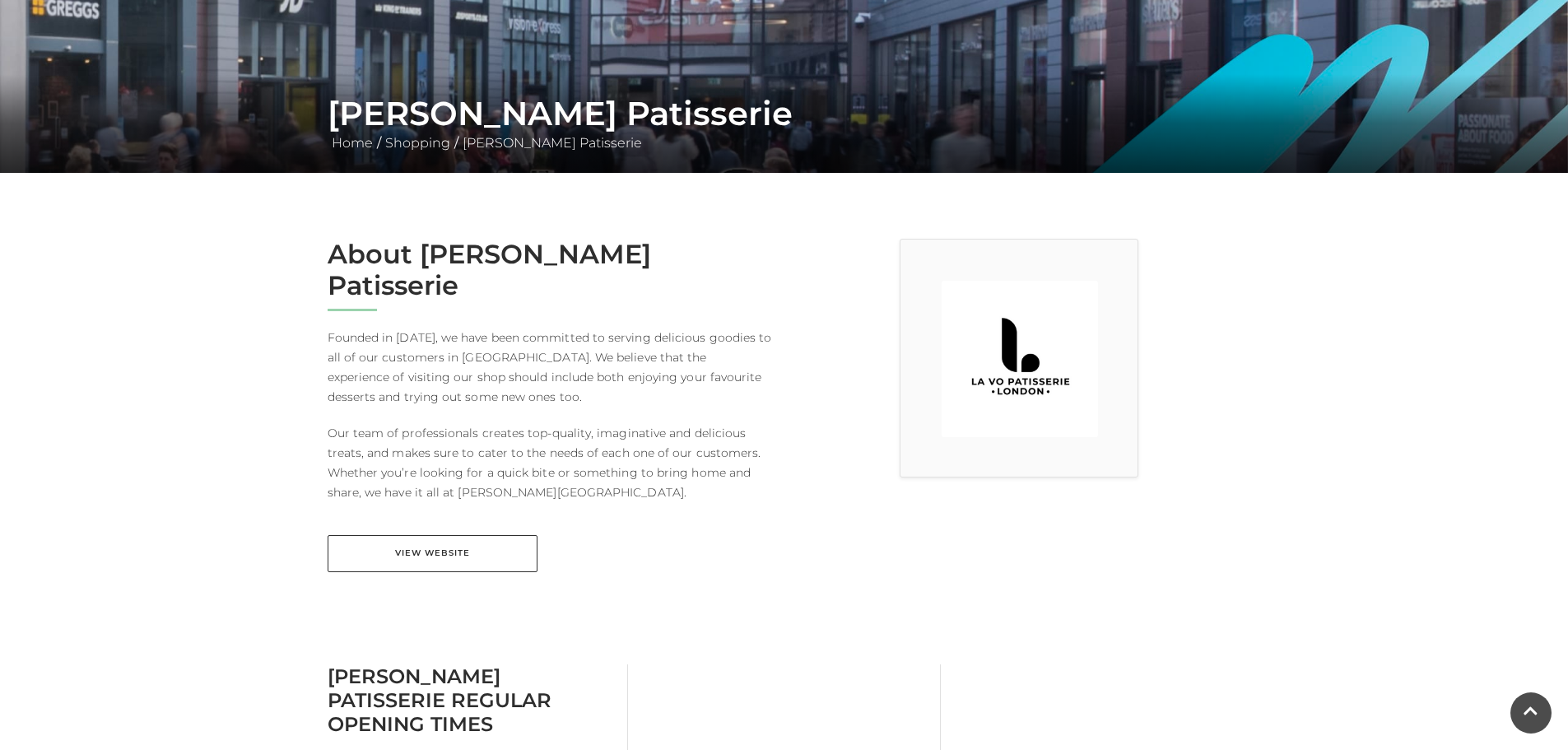
scroll to position [247, 0]
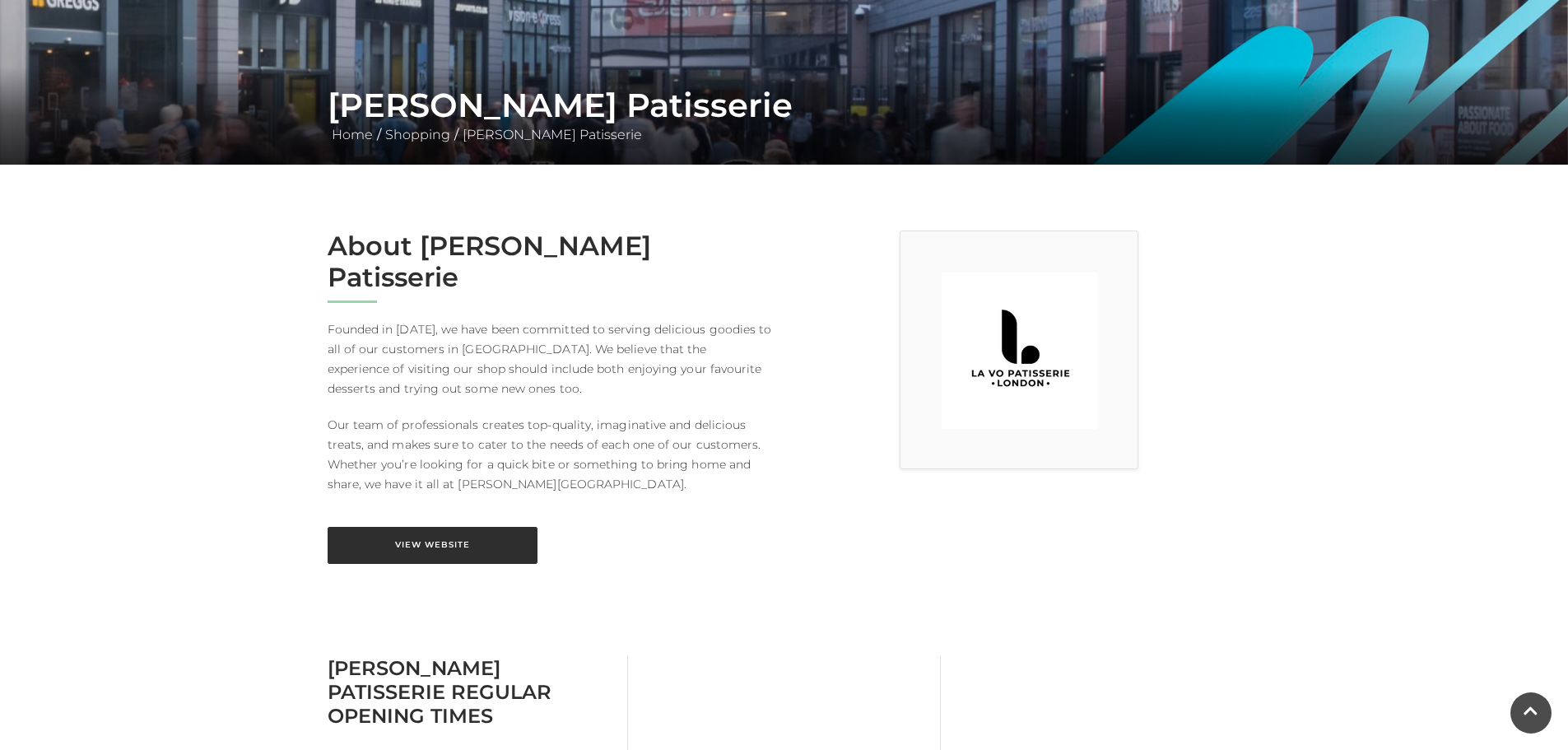
click at [393, 526] on link "View Website" at bounding box center [432, 545] width 209 height 37
